Goal: Obtain resource: Download file/media

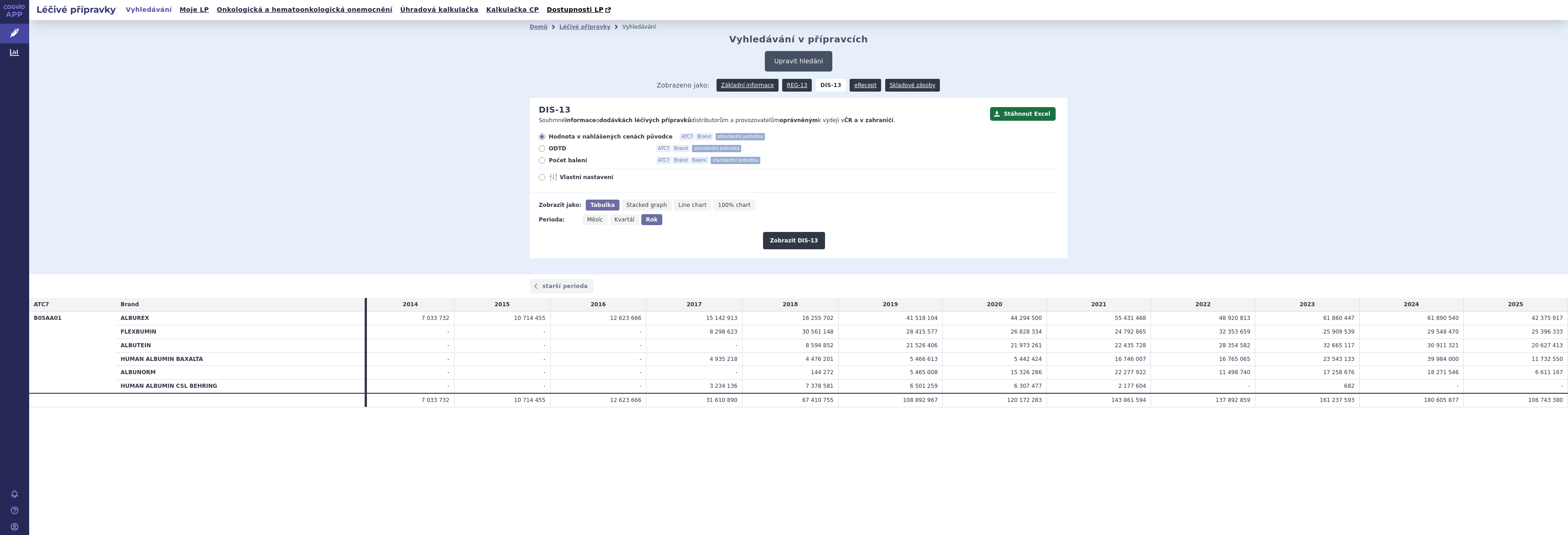
click at [797, 60] on button "Upravit hledání" at bounding box center [799, 61] width 67 height 21
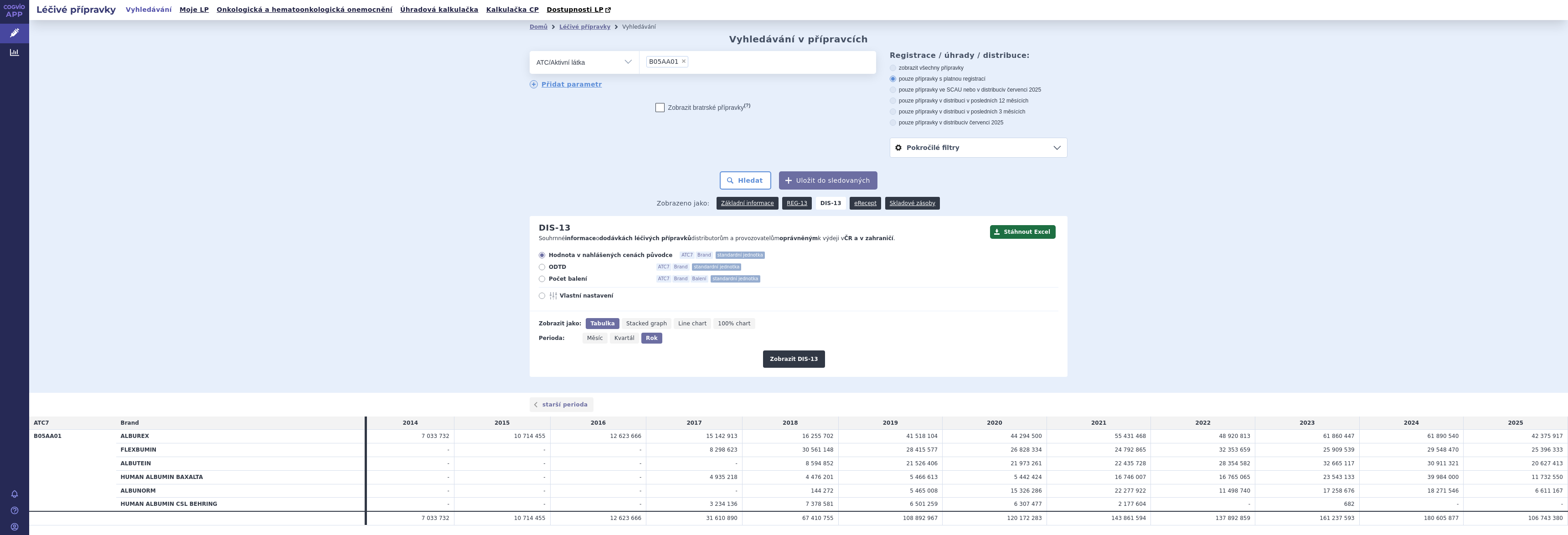
click at [681, 61] on span "×" at bounding box center [684, 61] width 5 height 5
click at [640, 61] on select "B05AA01" at bounding box center [639, 61] width 1 height 23
select select
type input "degar"
select select "L02BX02"
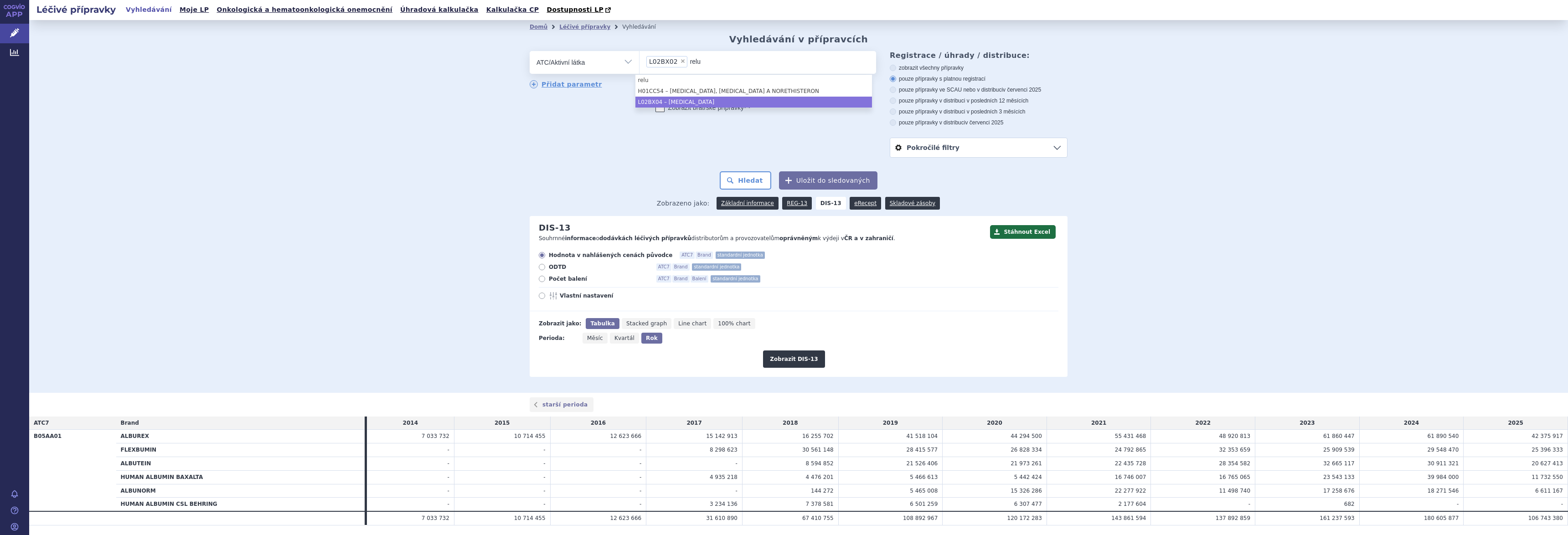
type input "relu"
type input "tripto"
type input "goser"
type input "leupro"
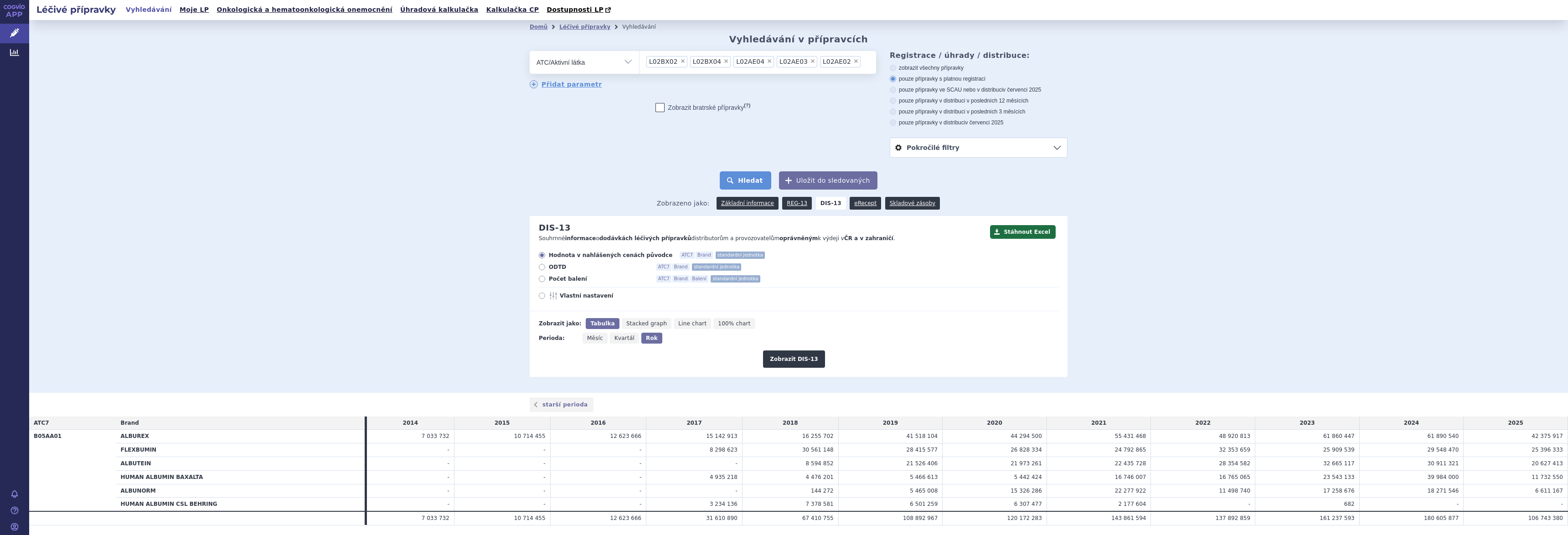
click at [740, 181] on button "Hledat" at bounding box center [745, 181] width 52 height 18
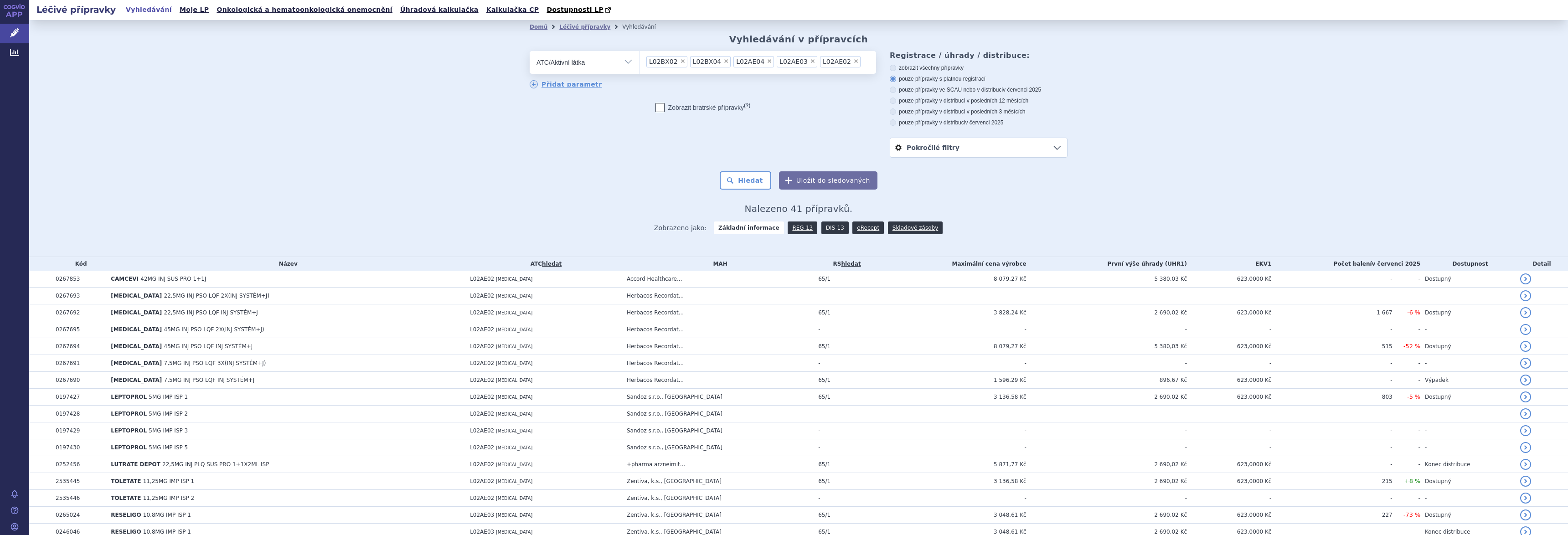
click at [824, 228] on link "DIS-13" at bounding box center [835, 228] width 27 height 13
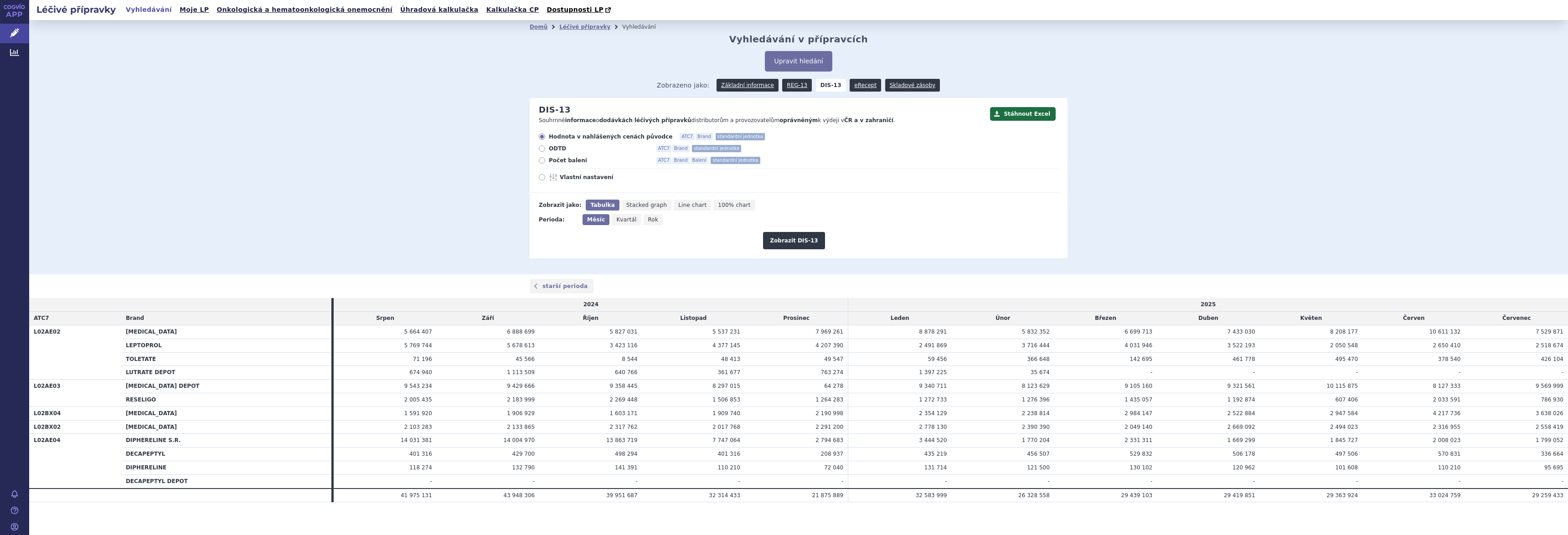
click at [539, 179] on icon at bounding box center [542, 177] width 6 height 6
click at [540, 179] on input "Vlastní nastavení" at bounding box center [543, 178] width 6 height 6
radio input "true"
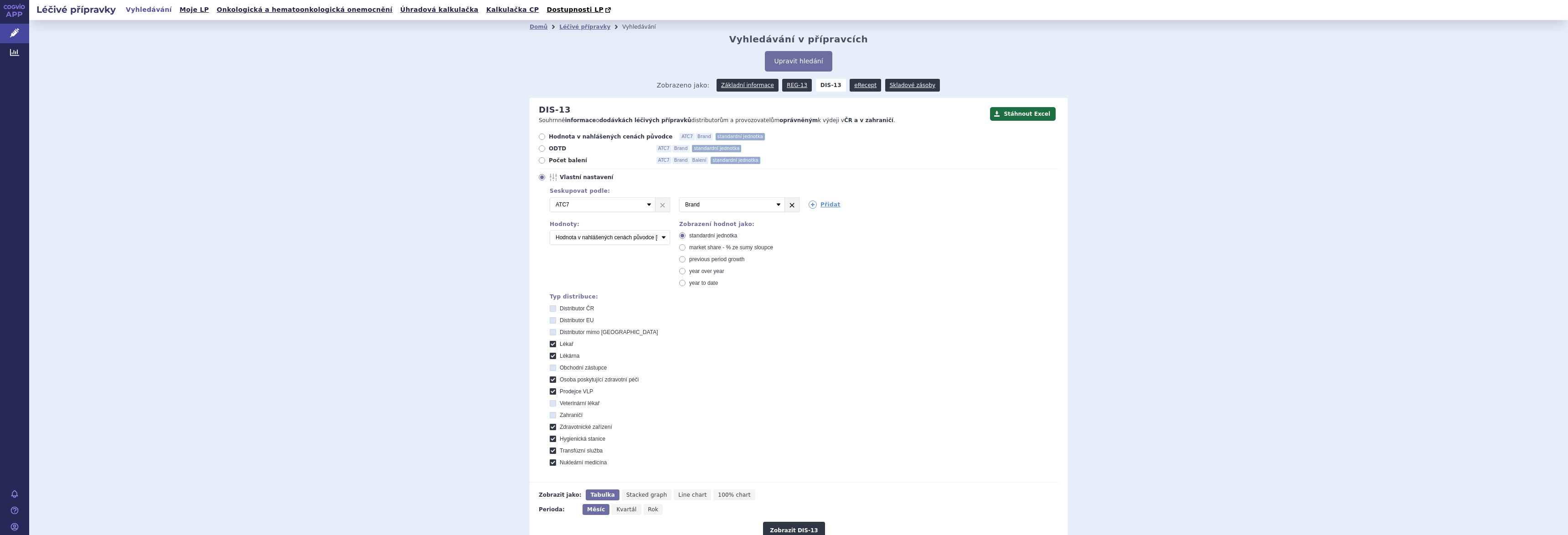
click at [786, 204] on link "×" at bounding box center [791, 205] width 14 height 13
click at [658, 239] on select "Počet balení Hodnota v nahlášených cenách původce [DIS-13] Hodnota v maximálníc…" at bounding box center [610, 237] width 121 height 15
select select "scauMaxReimbursement1"
click at [550, 231] on select "Počet balení Hodnota v nahlášených cenách původce [DIS-13] Hodnota v maximálníc…" at bounding box center [610, 237] width 121 height 15
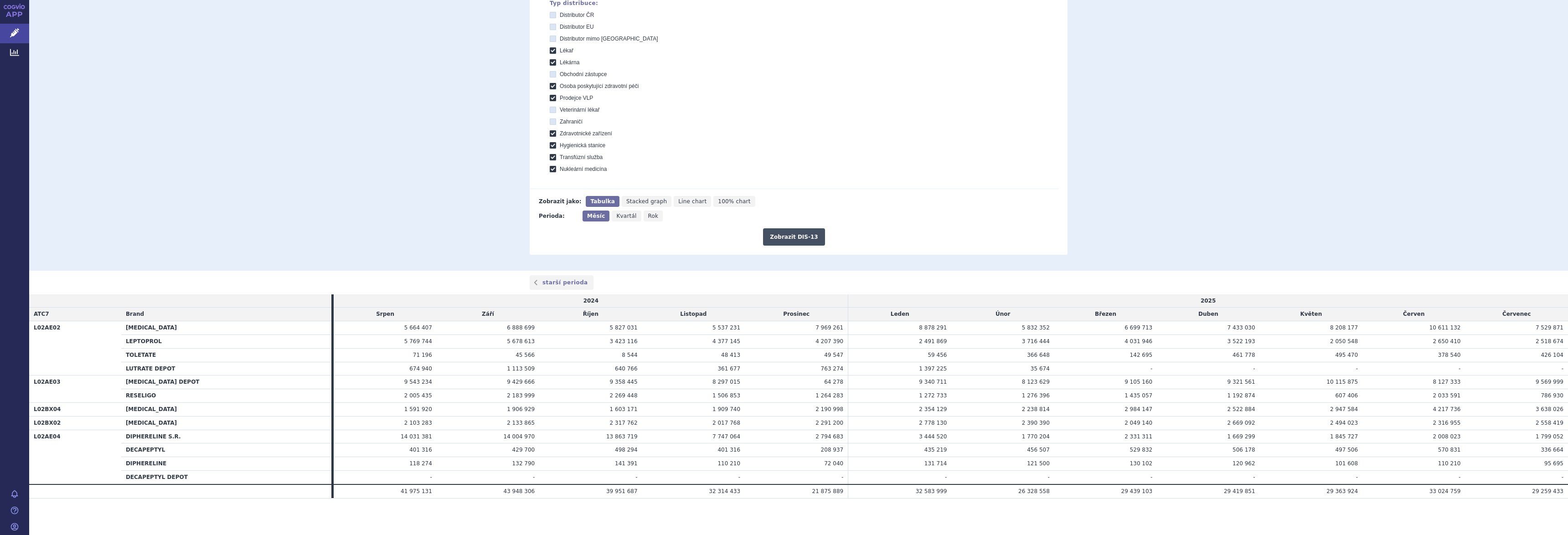
click at [796, 239] on button "Zobrazit DIS-13" at bounding box center [794, 237] width 61 height 17
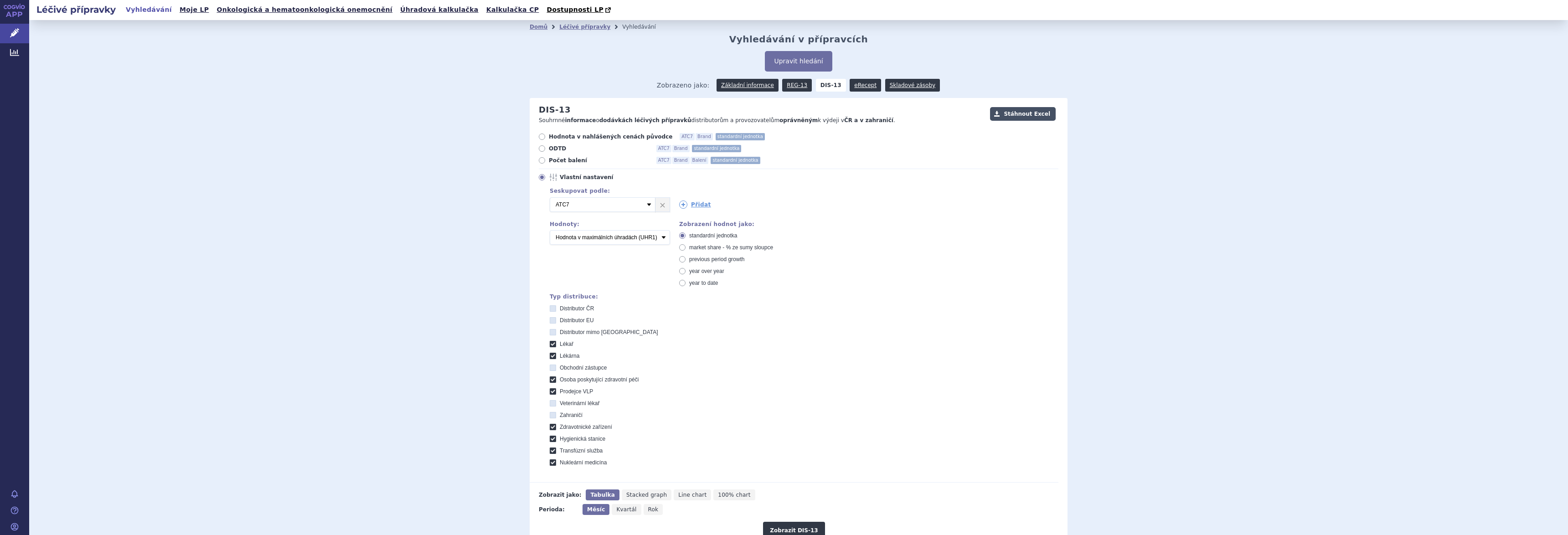
click at [1027, 113] on button "Stáhnout Excel" at bounding box center [1023, 114] width 66 height 13
click at [796, 64] on button "Upravit hledání" at bounding box center [799, 61] width 67 height 21
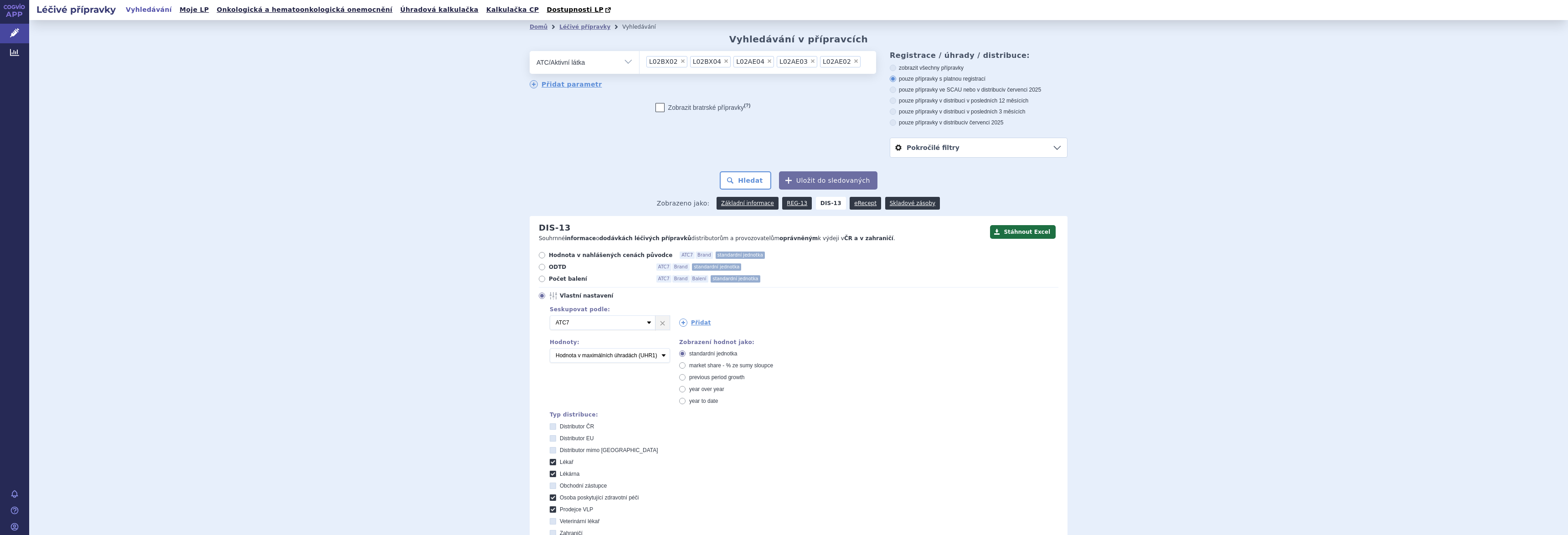
click at [680, 60] on span "×" at bounding box center [682, 61] width 5 height 5
click at [640, 60] on select "L02BX02 L02BX04 L02AE04 L02AE03 L02AE02" at bounding box center [639, 61] width 1 height 23
click at [680, 60] on span "×" at bounding box center [682, 61] width 5 height 5
click at [640, 60] on select "L02BX04 L02AE04 L02AE03 L02AE02" at bounding box center [639, 61] width 1 height 23
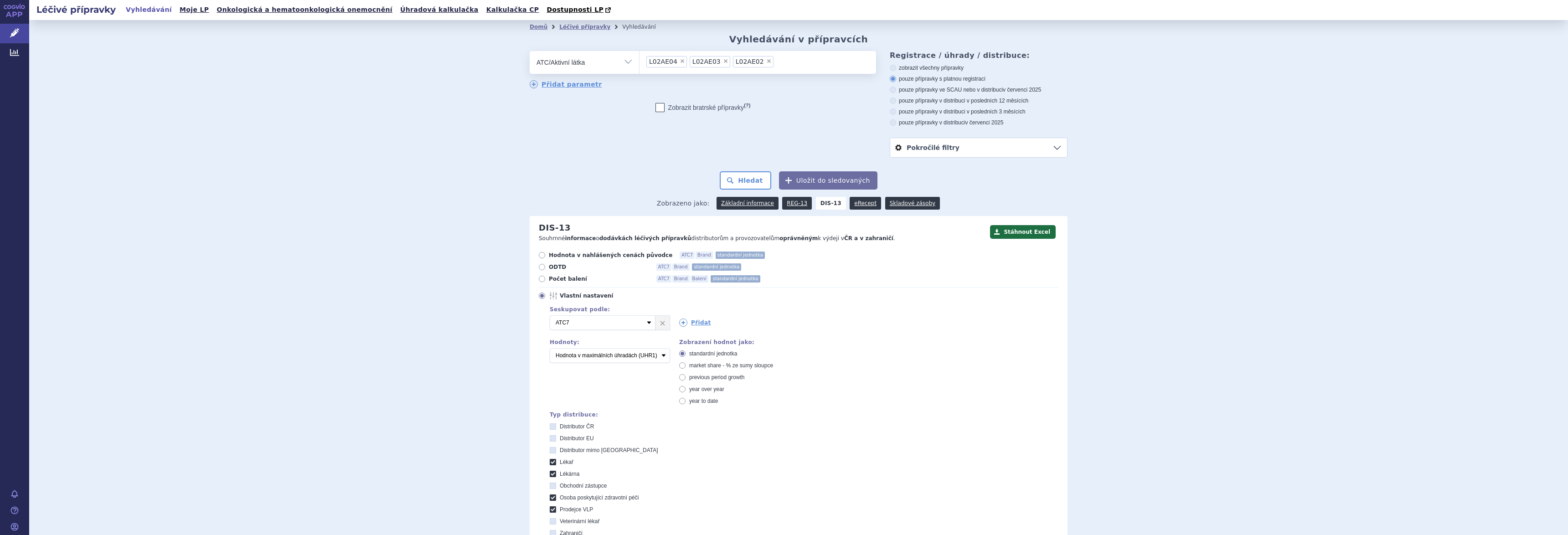
click at [680, 60] on span "×" at bounding box center [682, 61] width 5 height 5
click at [640, 60] on select "L02AE04 L02AE03 L02AE02" at bounding box center [639, 61] width 1 height 23
click at [680, 60] on span "×" at bounding box center [682, 61] width 5 height 5
click at [640, 60] on select "L02AE03 L02AE02" at bounding box center [639, 61] width 1 height 23
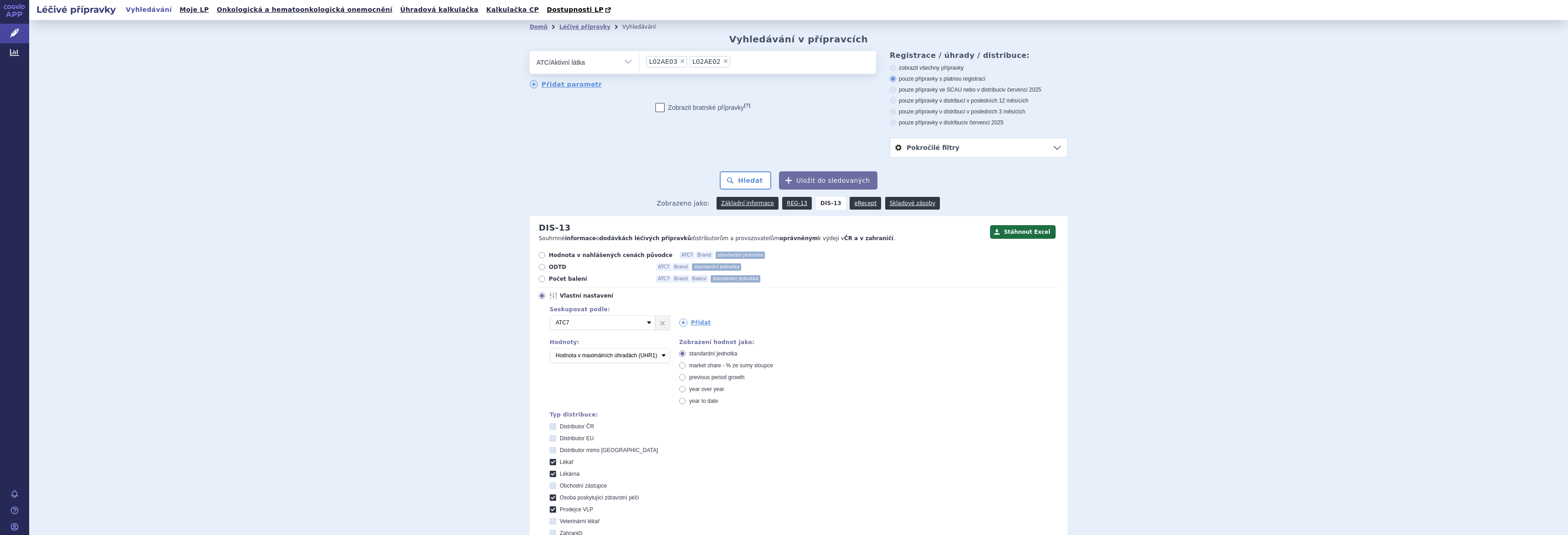
select select "L02AE02"
click at [680, 60] on span "×" at bounding box center [682, 61] width 5 height 5
click at [640, 60] on select "L02AE02" at bounding box center [639, 61] width 1 height 23
select select
type input "l"
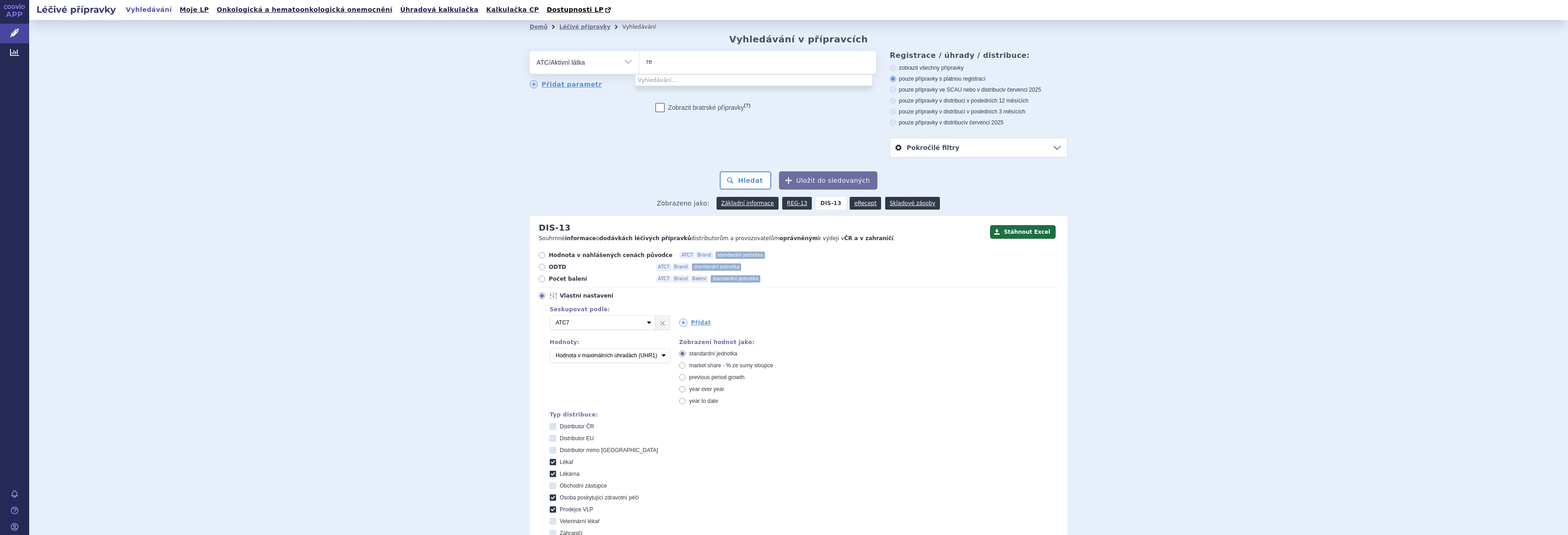
type input "r"
type input "degar"
